Goal: Information Seeking & Learning: Learn about a topic

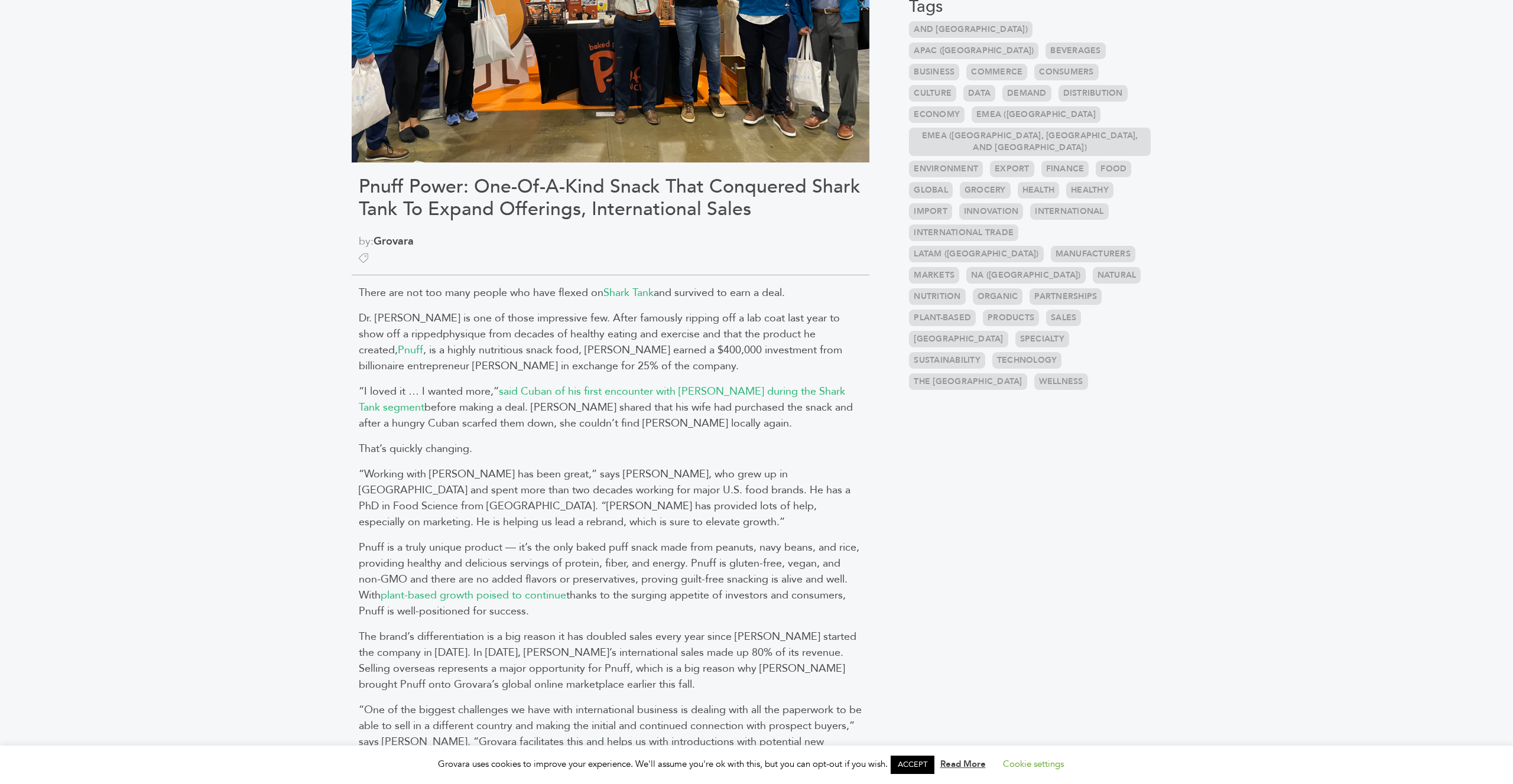
scroll to position [543, 0]
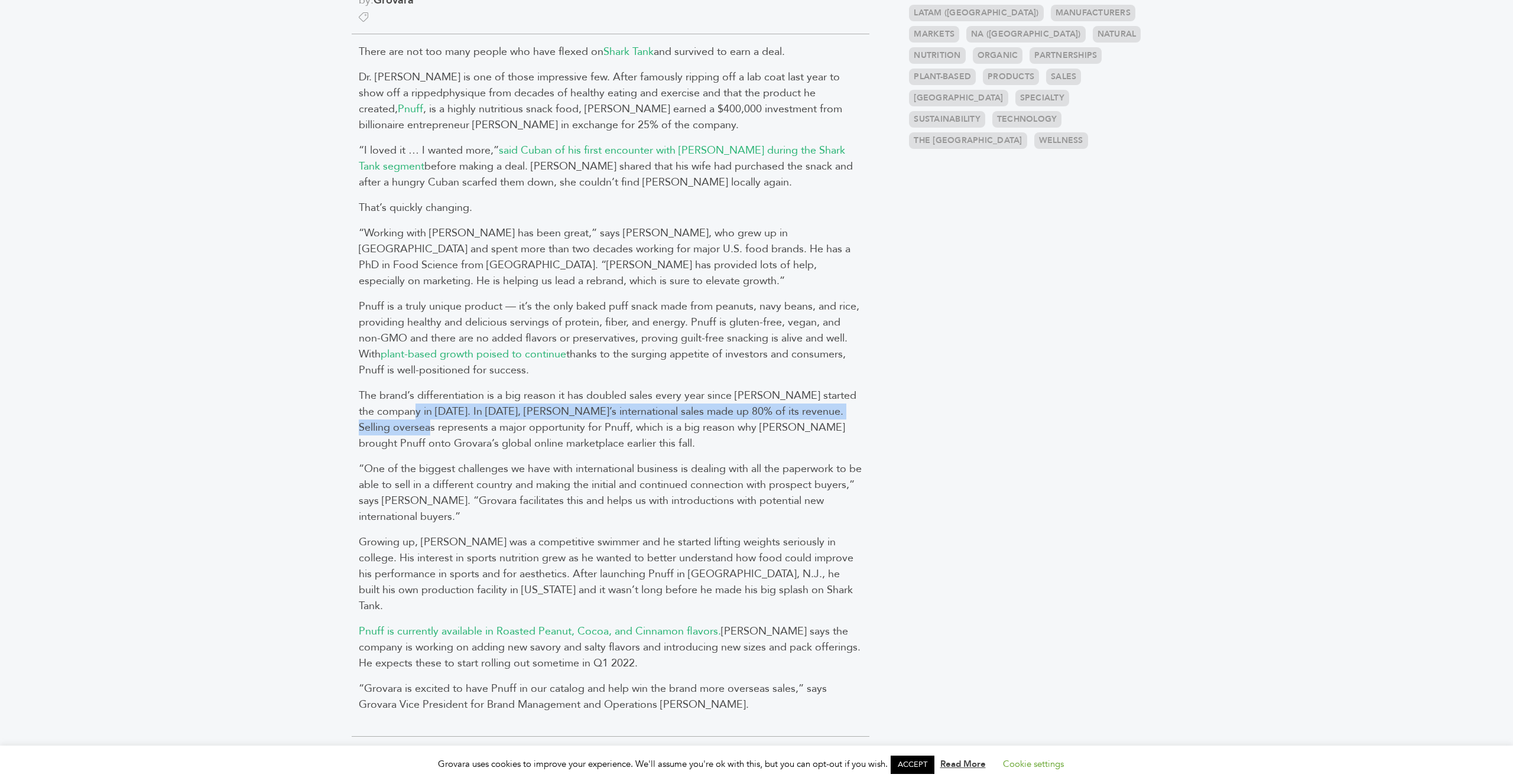
drag, startPoint x: 429, startPoint y: 415, endPoint x: 438, endPoint y: 435, distance: 21.9
click at [438, 435] on span "The brand’s differentiation is a big reason it has doubled sales every year sin…" at bounding box center [608, 419] width 497 height 63
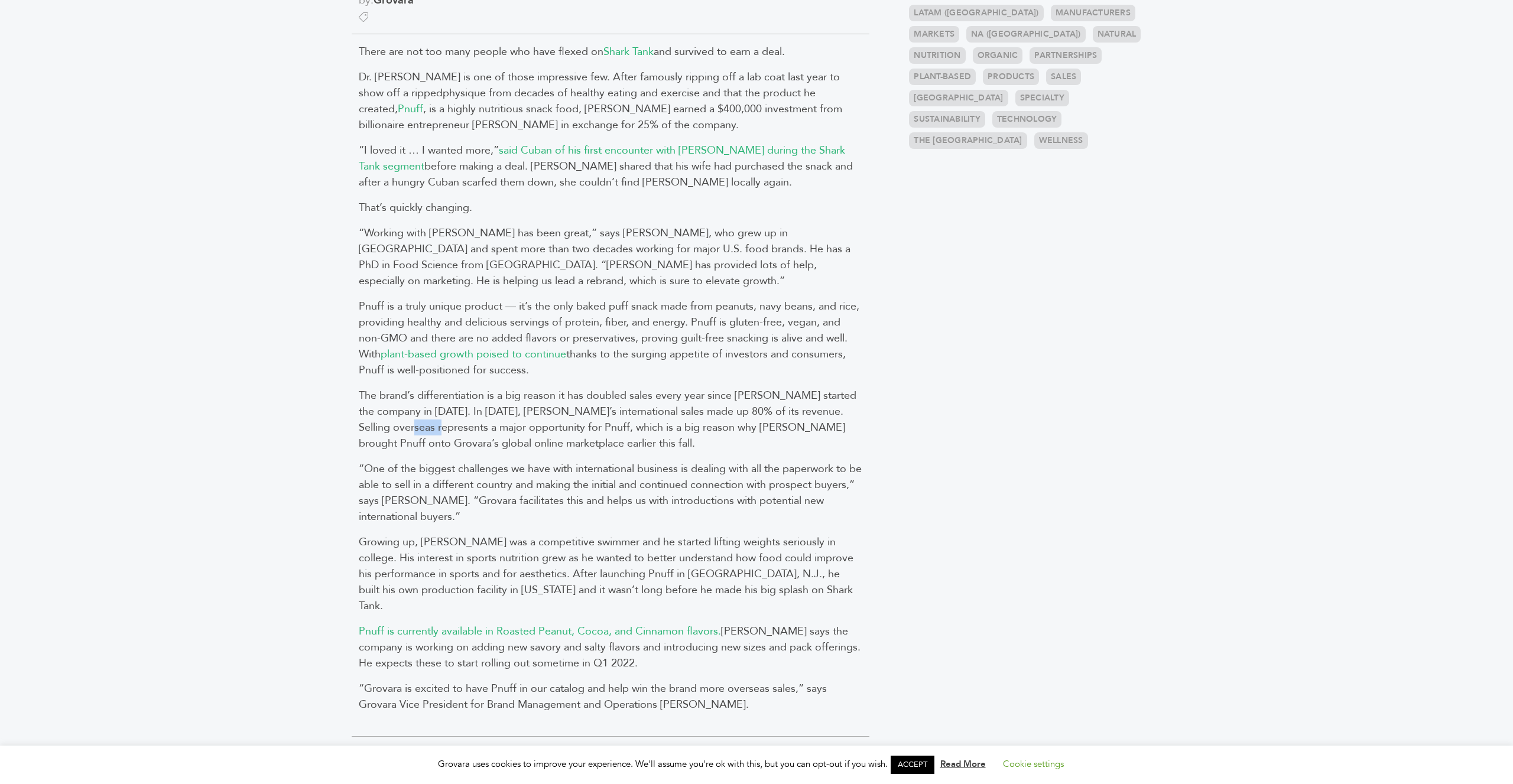
click at [438, 435] on span "The brand’s differentiation is a big reason it has doubled sales every year sin…" at bounding box center [608, 419] width 497 height 63
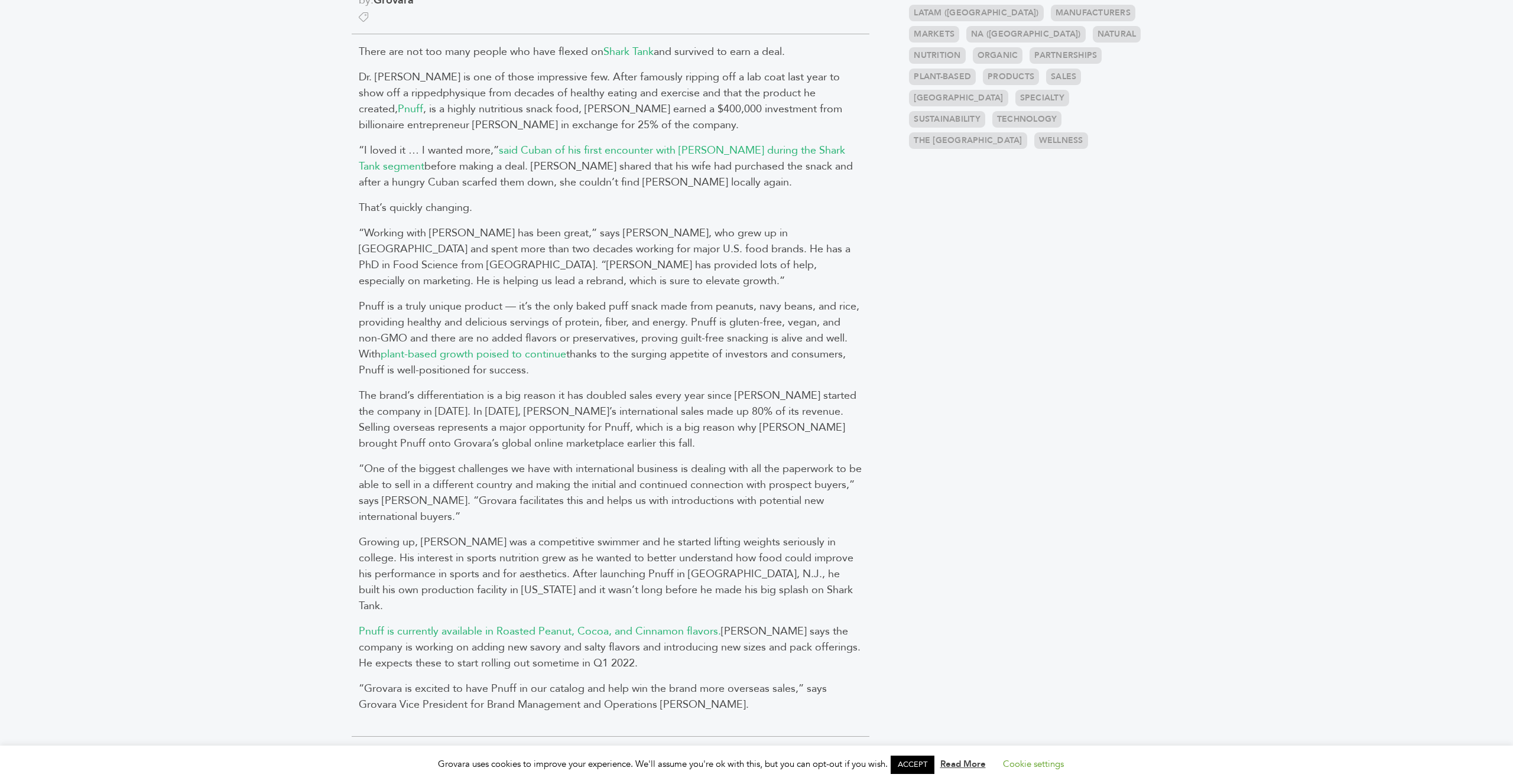
click at [438, 435] on span "The brand’s differentiation is a big reason it has doubled sales every year sin…" at bounding box center [608, 419] width 497 height 63
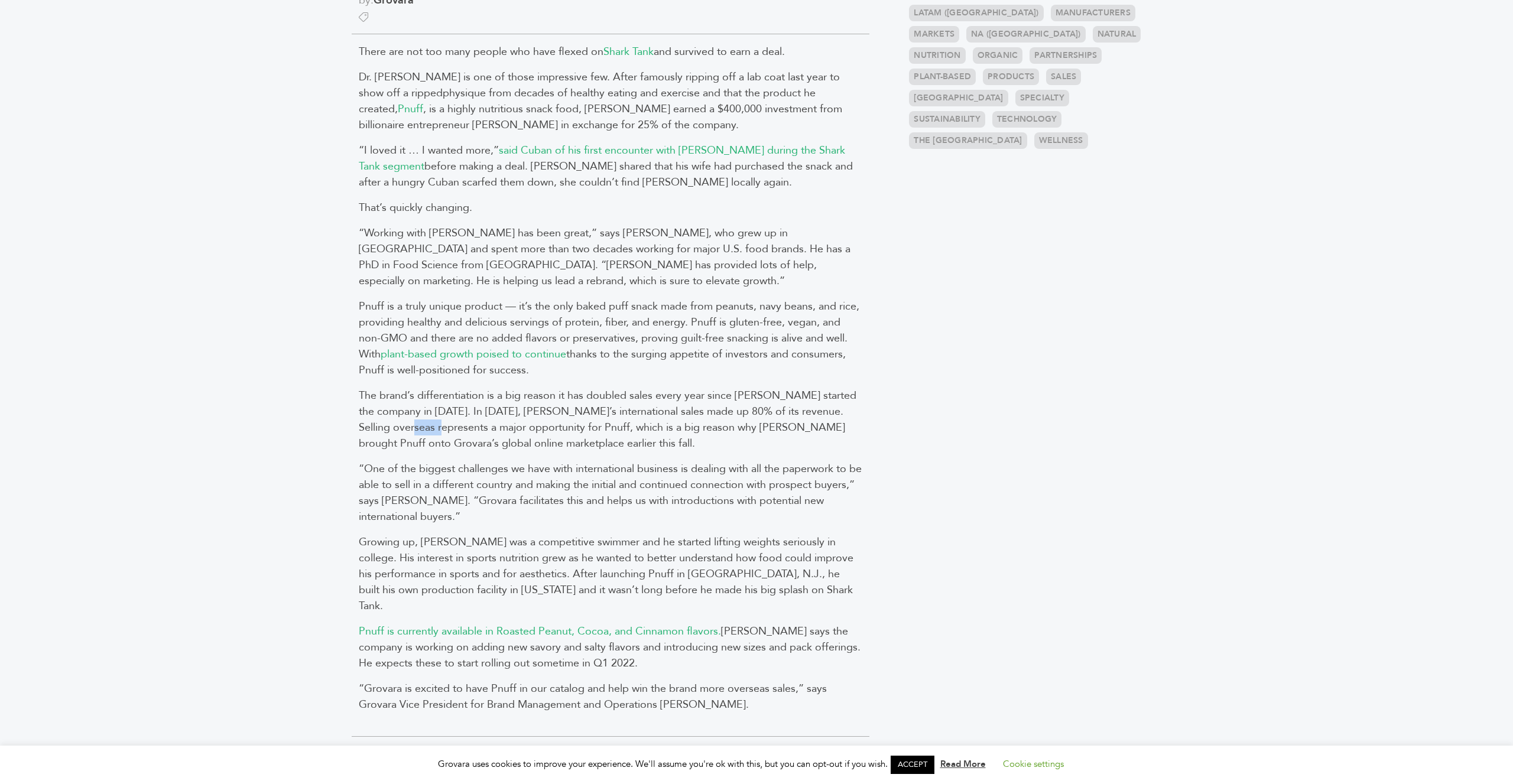
click at [438, 435] on span "The brand’s differentiation is a big reason it has doubled sales every year sin…" at bounding box center [608, 419] width 497 height 63
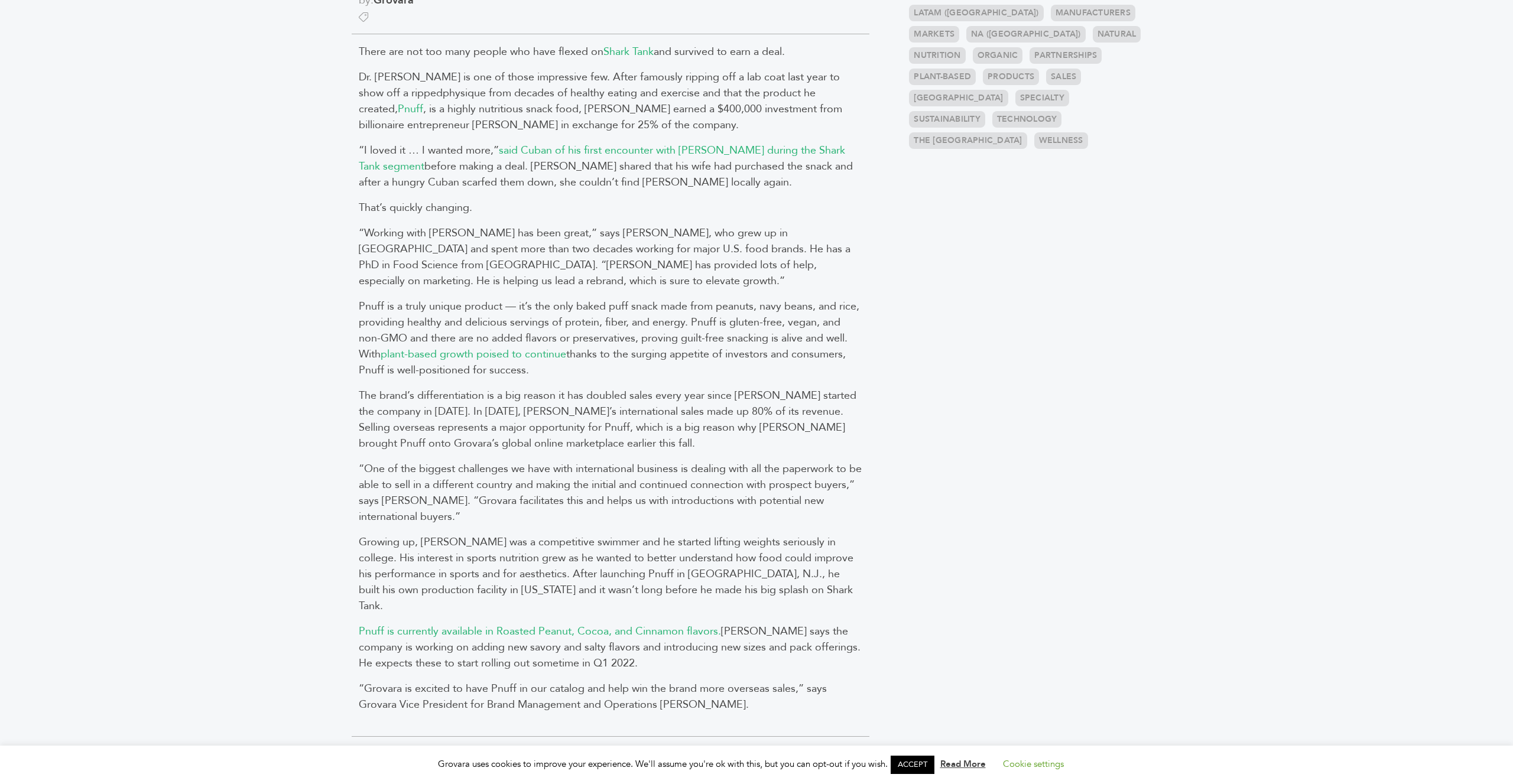
click at [438, 435] on span "The brand’s differentiation is a big reason it has doubled sales every year sin…" at bounding box center [608, 419] width 497 height 63
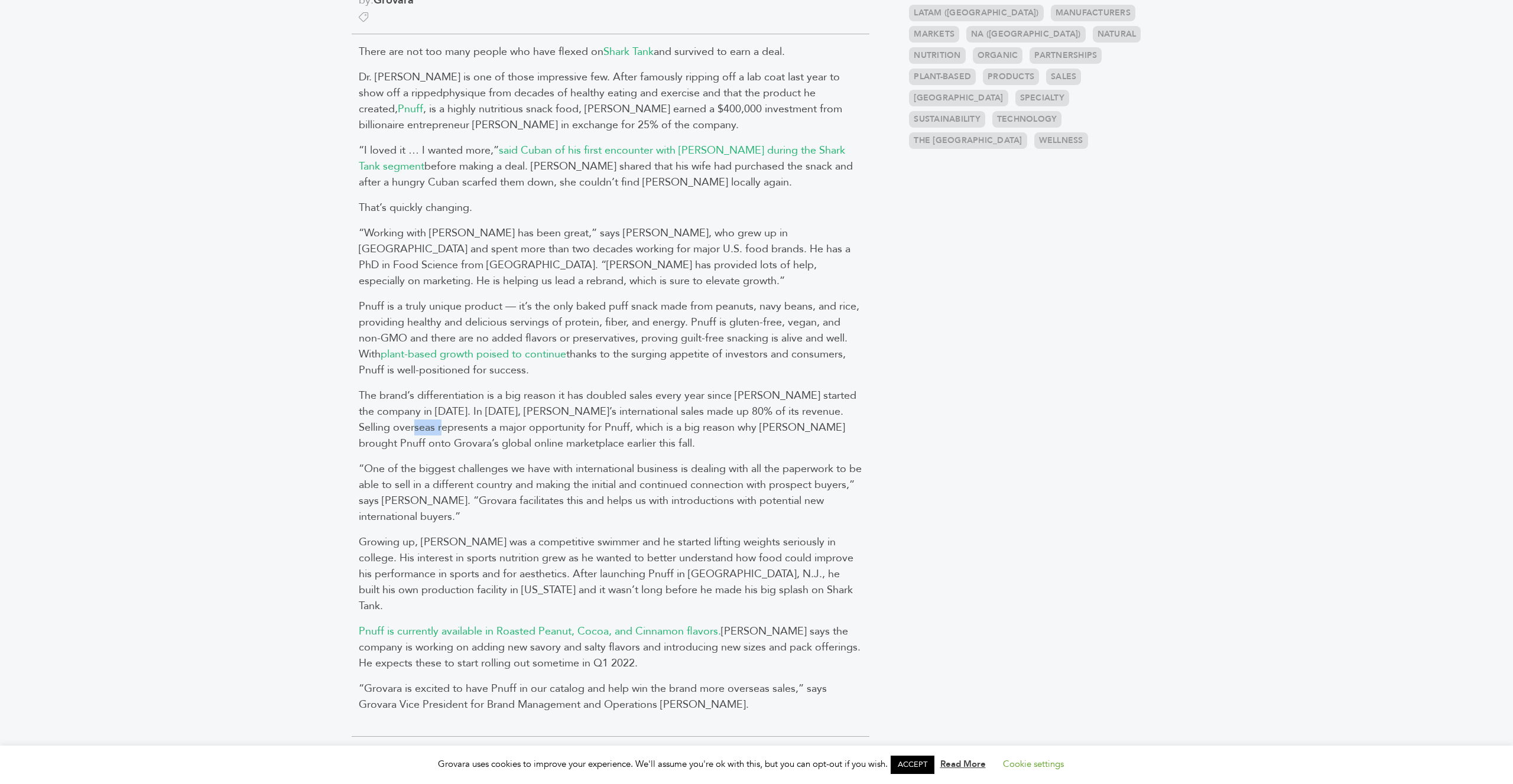
click at [438, 435] on span "The brand’s differentiation is a big reason it has doubled sales every year sin…" at bounding box center [608, 419] width 497 height 63
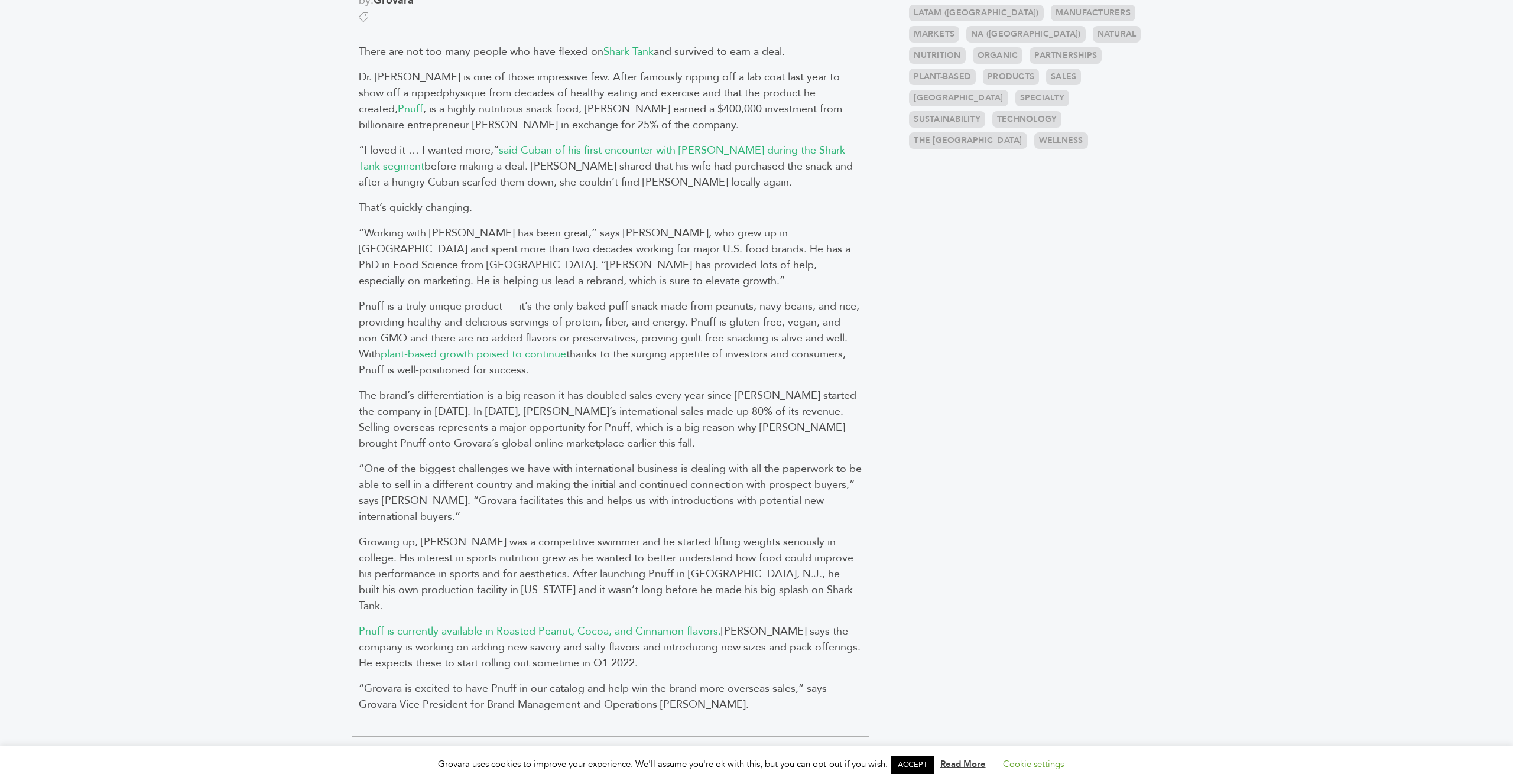
click at [438, 435] on span "The brand’s differentiation is a big reason it has doubled sales every year sin…" at bounding box center [608, 419] width 497 height 63
click at [458, 507] on span "“One of the biggest challenges we have with international business is dealing w…" at bounding box center [610, 492] width 503 height 63
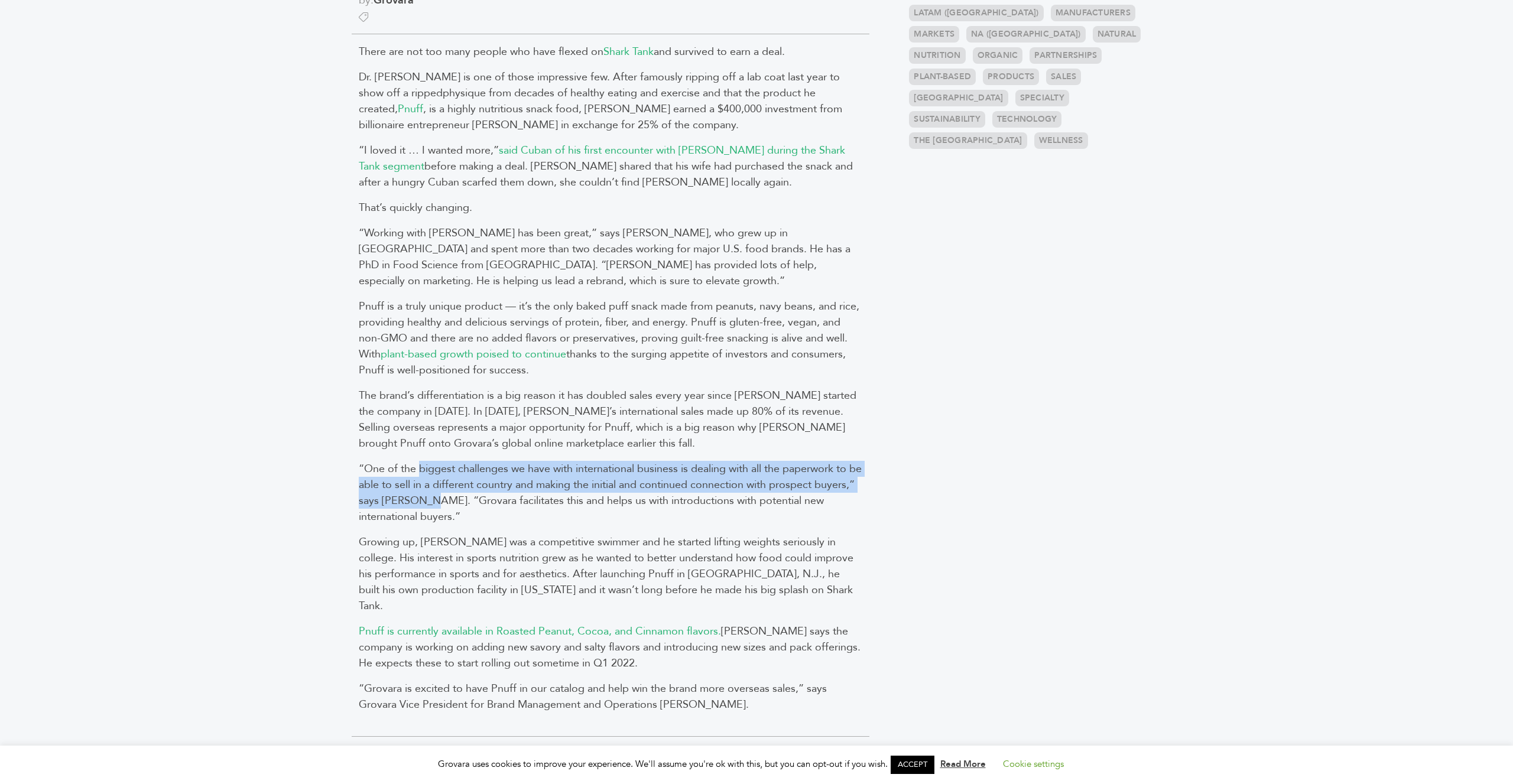
drag, startPoint x: 458, startPoint y: 507, endPoint x: 434, endPoint y: 466, distance: 47.5
click at [434, 466] on span "“One of the biggest challenges we have with international business is dealing w…" at bounding box center [610, 492] width 503 height 63
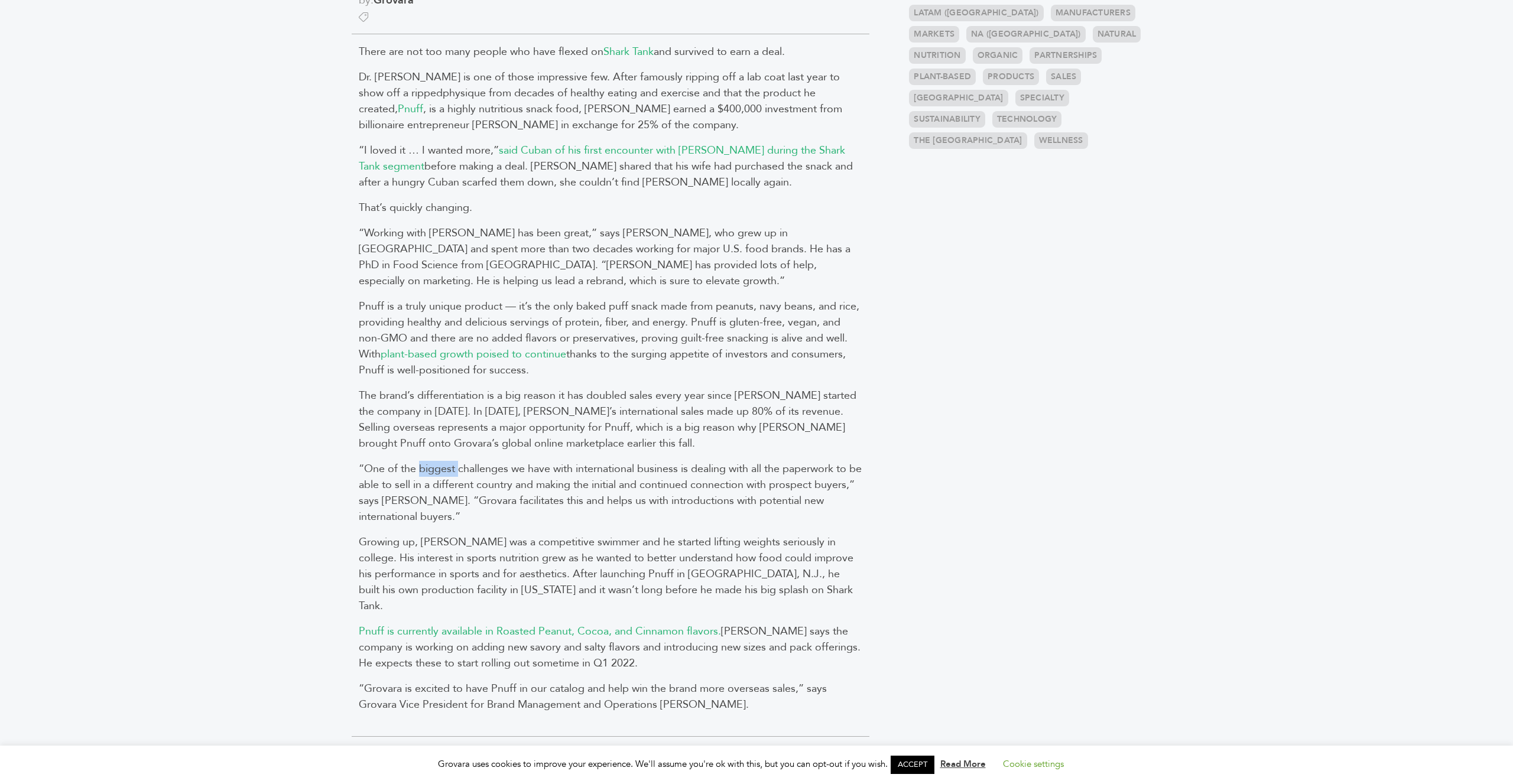
click at [434, 466] on span "“One of the biggest challenges we have with international business is dealing w…" at bounding box center [610, 492] width 503 height 63
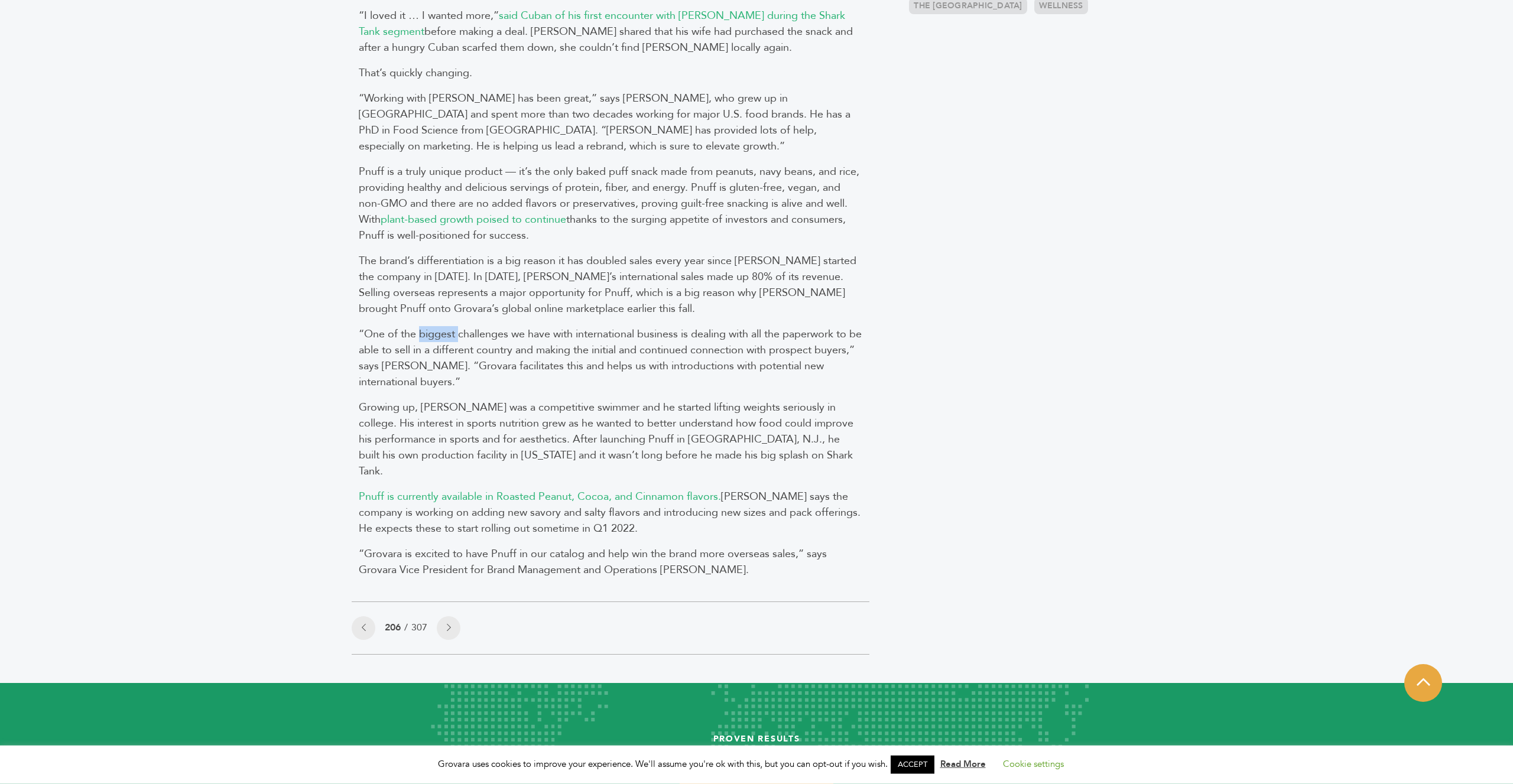
scroll to position [723, 0]
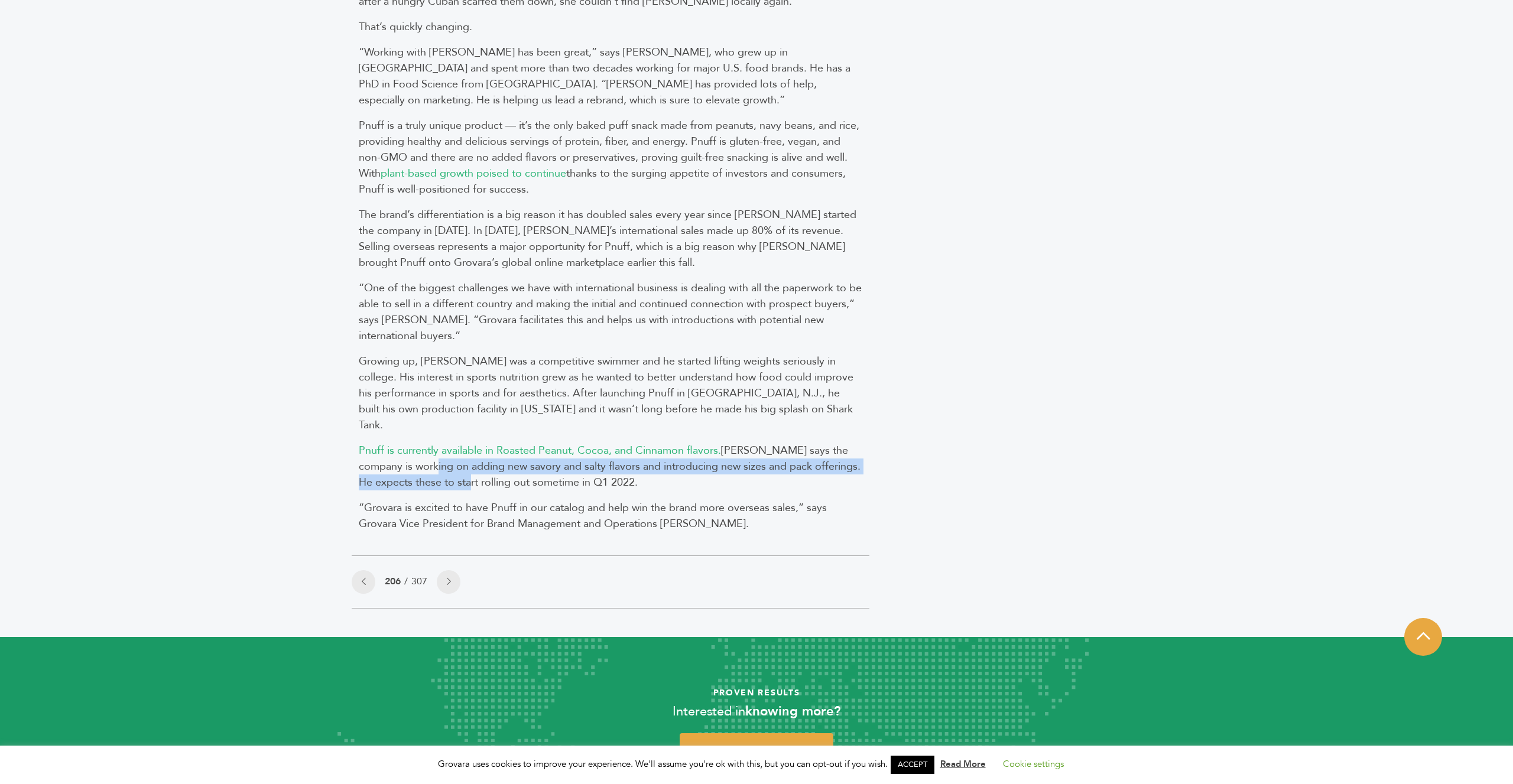
drag, startPoint x: 434, startPoint y: 466, endPoint x: 407, endPoint y: 457, distance: 28.5
click at [407, 457] on span "[PERSON_NAME] says the company is working on adding new savory and salty flavor…" at bounding box center [610, 466] width 502 height 46
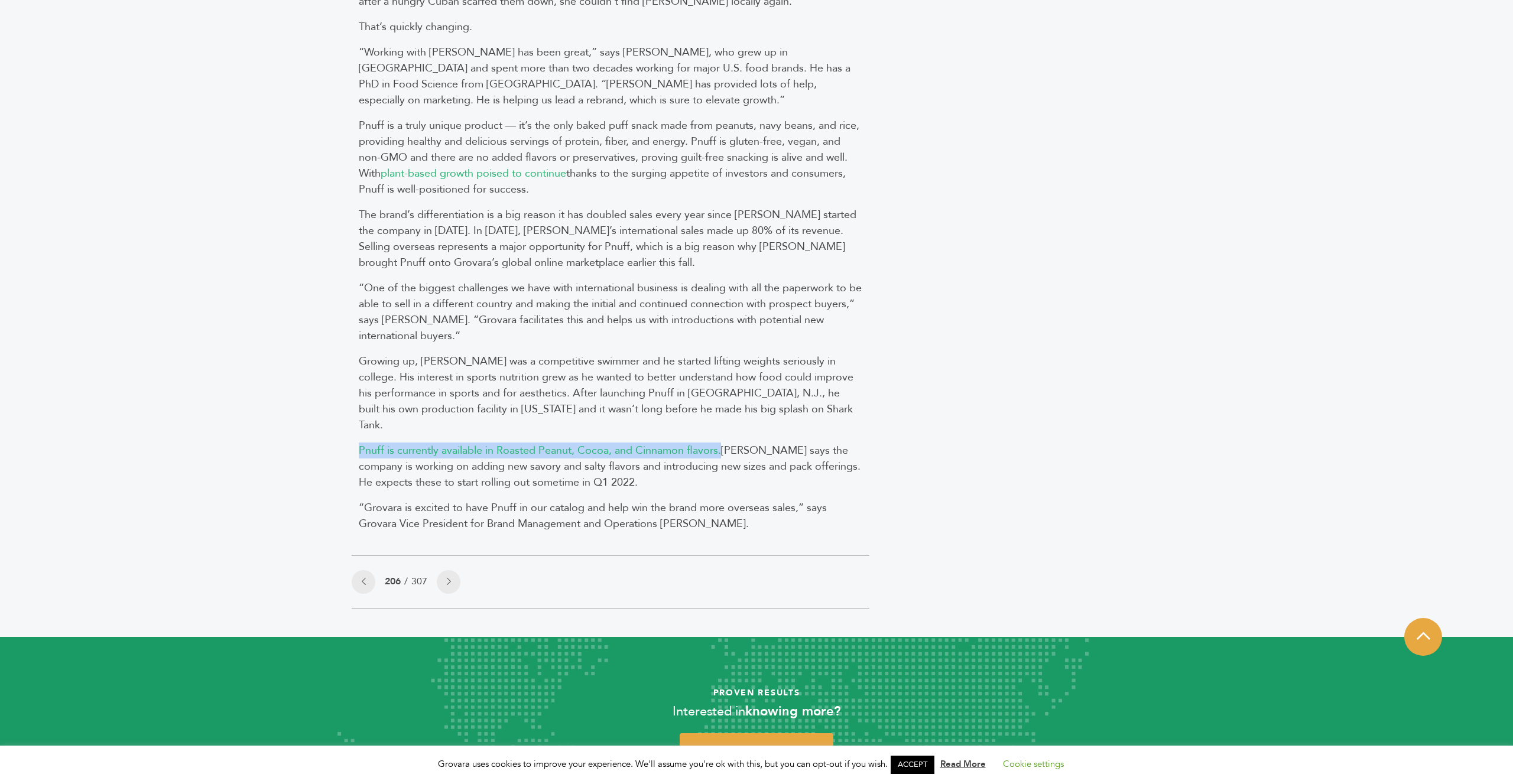
click at [407, 457] on span "[PERSON_NAME] says the company is working on adding new savory and salty flavor…" at bounding box center [610, 466] width 502 height 46
click at [422, 474] on span "[PERSON_NAME] says the company is working on adding new savory and salty flavor…" at bounding box center [610, 466] width 502 height 46
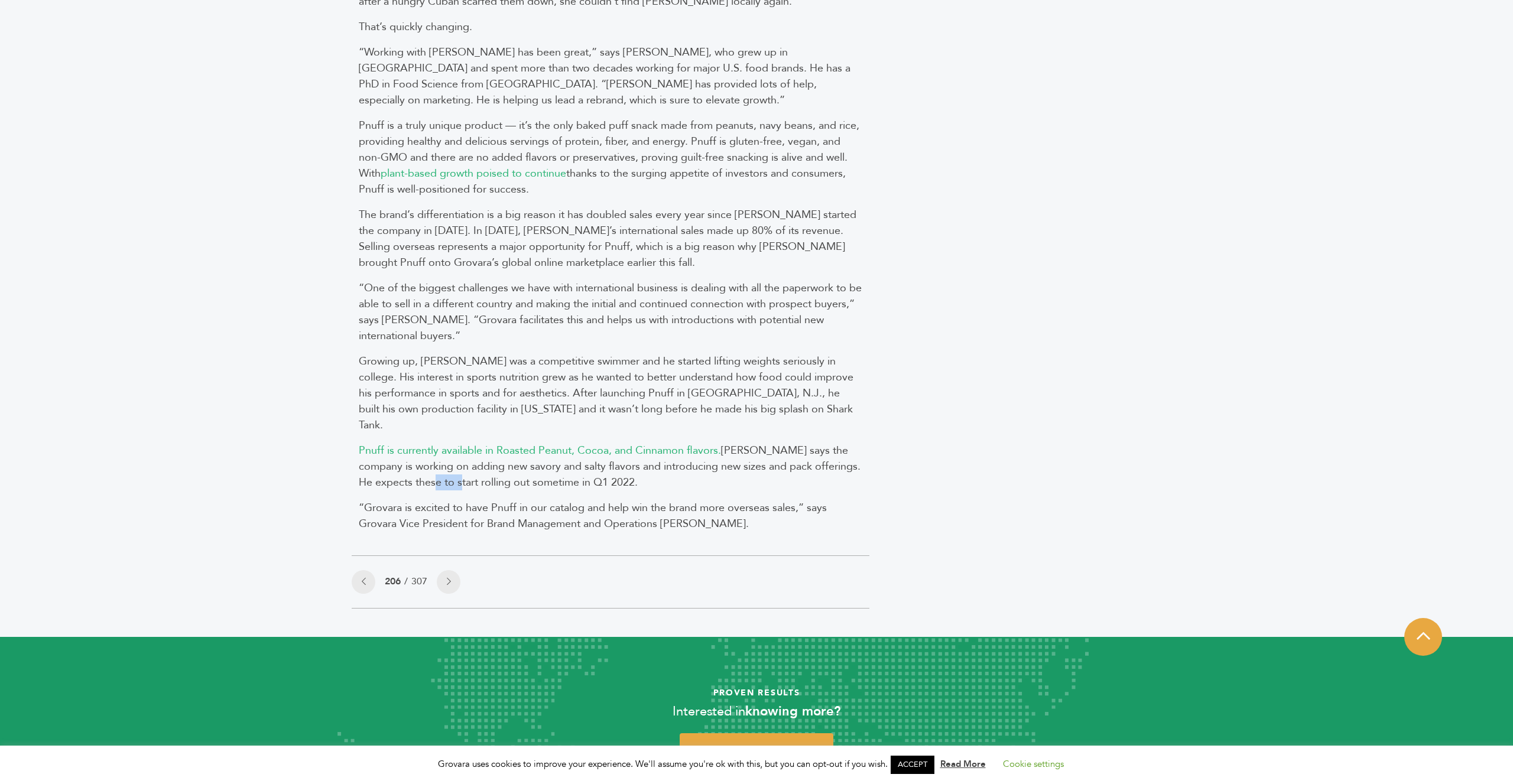
click at [422, 474] on span "[PERSON_NAME] says the company is working on adding new savory and salty flavor…" at bounding box center [610, 466] width 502 height 46
click at [452, 510] on span "“Grovara is excited to have Pnuff in our catalog and help win the brand more ov…" at bounding box center [593, 516] width 468 height 31
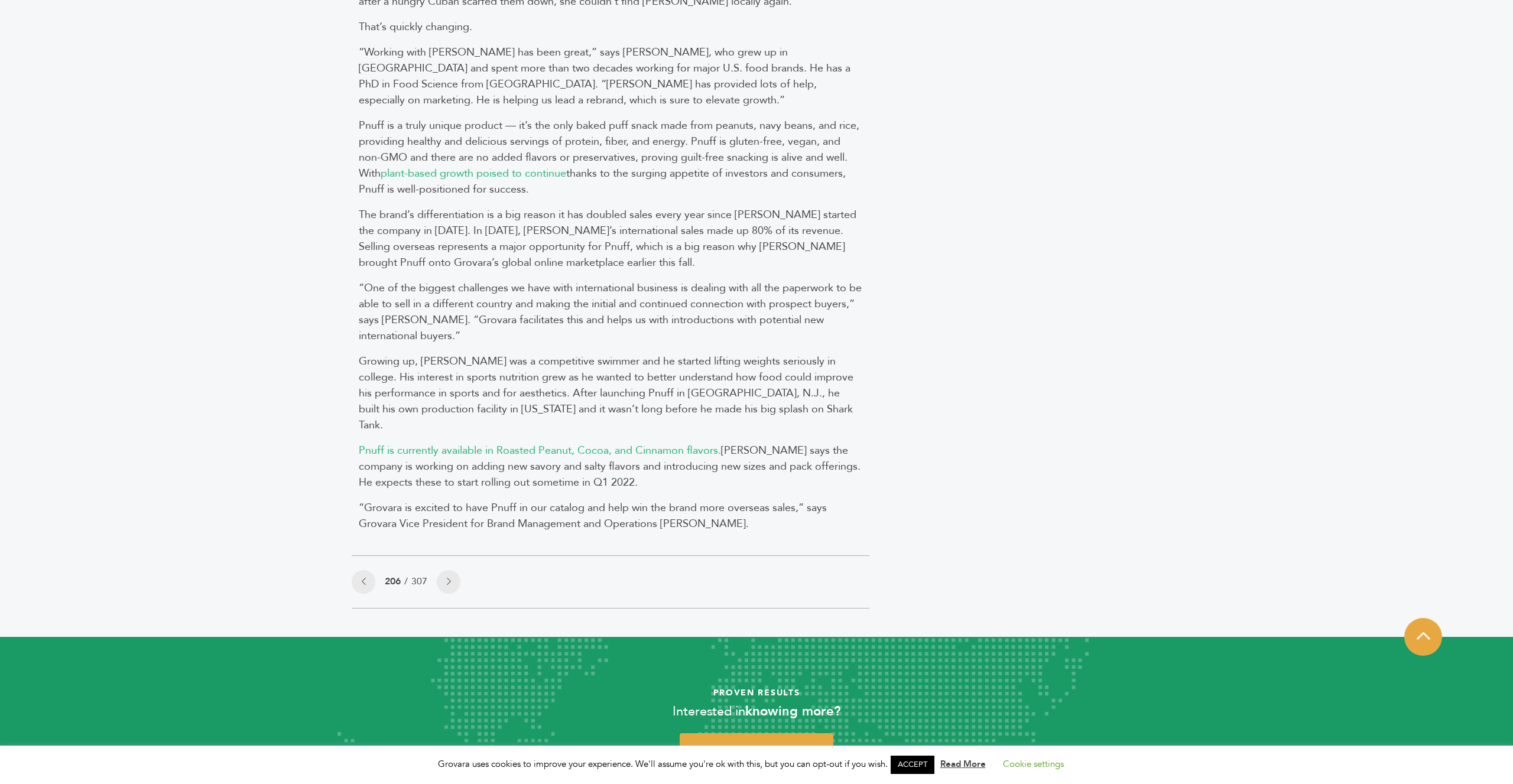
click at [452, 510] on span "“Grovara is excited to have Pnuff in our catalog and help win the brand more ov…" at bounding box center [593, 516] width 468 height 31
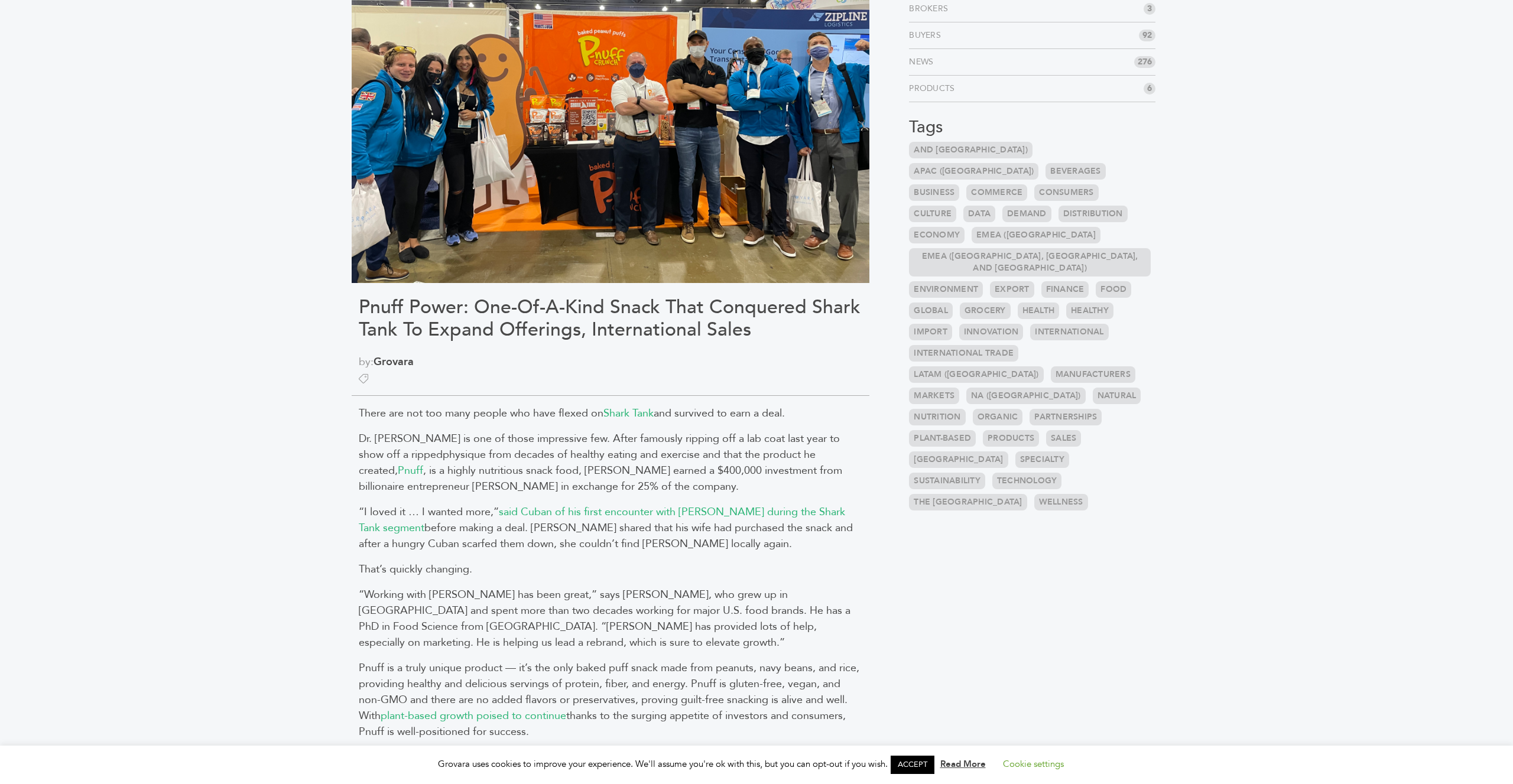
scroll to position [0, 0]
